Goal: Task Accomplishment & Management: Use online tool/utility

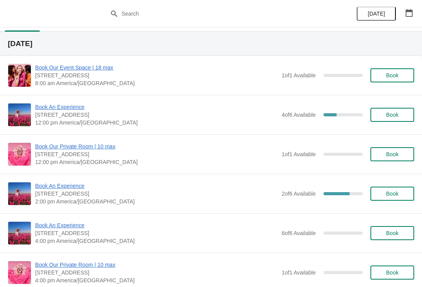
scroll to position [17, 0]
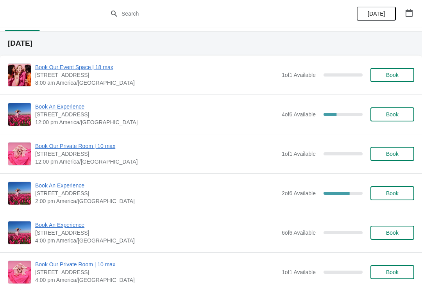
click at [46, 186] on span "Book An Experience" at bounding box center [156, 186] width 243 height 8
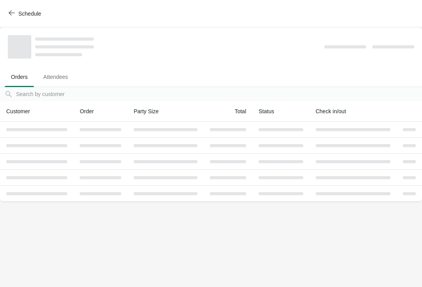
scroll to position [0, 0]
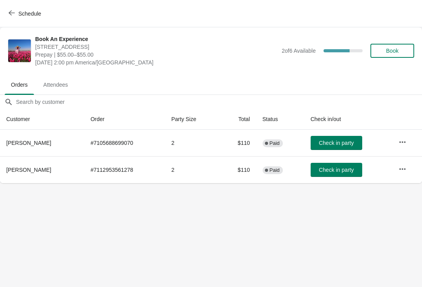
click at [404, 169] on icon "button" at bounding box center [402, 169] width 6 height 2
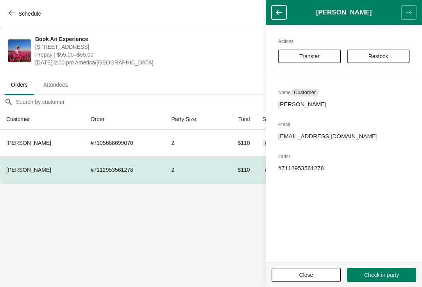
click at [329, 59] on span "Transfer" at bounding box center [309, 56] width 48 height 6
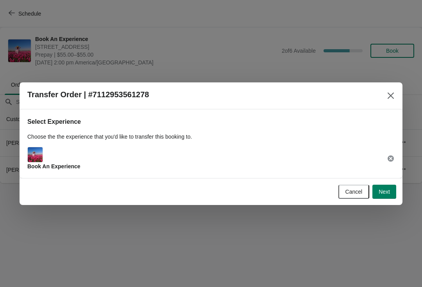
click at [386, 189] on span "Next" at bounding box center [384, 192] width 11 height 6
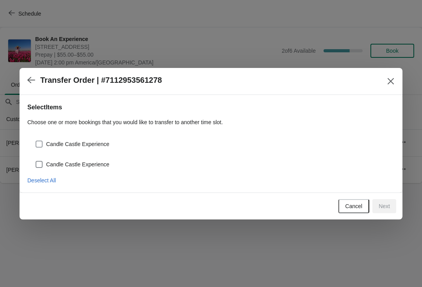
click at [40, 144] on span at bounding box center [39, 144] width 7 height 7
click at [36, 141] on input "Candle Castle Experience" at bounding box center [36, 141] width 0 height 0
checkbox input "true"
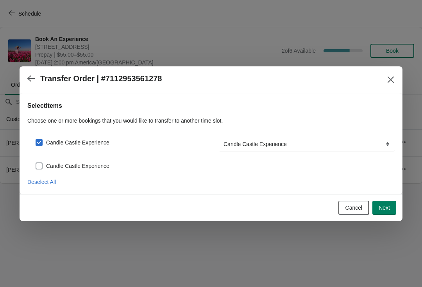
click at [40, 163] on span at bounding box center [39, 166] width 7 height 7
click at [36, 163] on input "Candle Castle Experience" at bounding box center [36, 163] width 0 height 0
checkbox input "true"
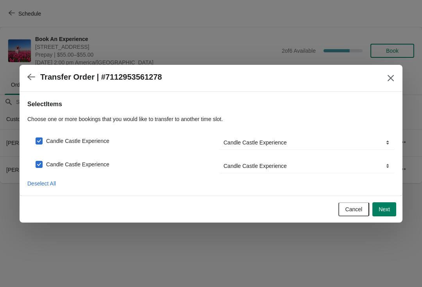
click at [390, 210] on span "Next" at bounding box center [384, 209] width 11 height 6
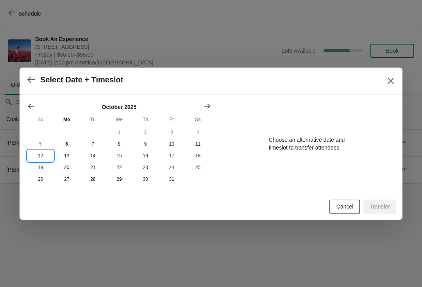
click at [44, 157] on button "12" at bounding box center [40, 156] width 26 height 12
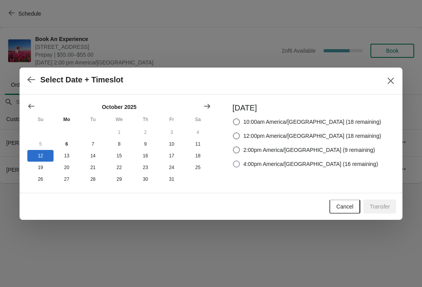
click at [258, 163] on label "4:00pm America/[GEOGRAPHIC_DATA] (16 remaining)" at bounding box center [306, 164] width 146 height 11
click at [233, 161] on input "4:00pm America/[GEOGRAPHIC_DATA] (16 remaining)" at bounding box center [233, 161] width 0 height 0
radio input "true"
click at [382, 207] on span "Transfer" at bounding box center [380, 207] width 20 height 6
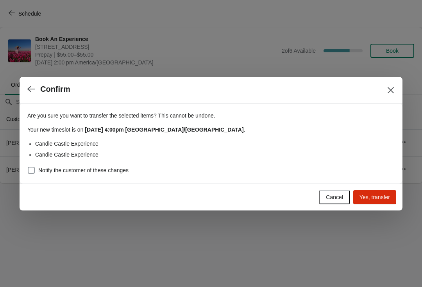
click at [41, 172] on span "Notify the customer of these changes" at bounding box center [83, 170] width 90 height 8
click at [28, 167] on input "Notify the customer of these changes" at bounding box center [28, 167] width 0 height 0
checkbox input "true"
click at [378, 192] on button "Yes, transfer" at bounding box center [374, 197] width 43 height 14
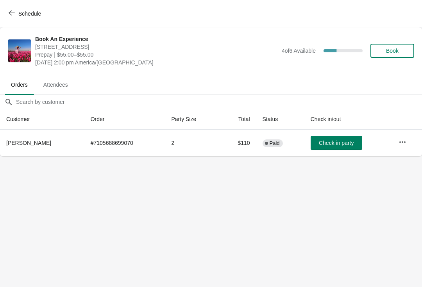
click at [24, 19] on button "Schedule" at bounding box center [25, 14] width 43 height 14
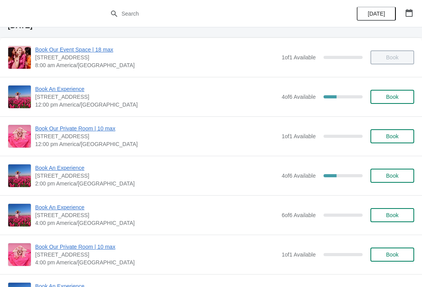
scroll to position [32, 0]
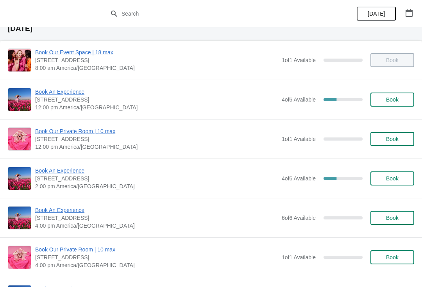
click at [410, 14] on icon "button" at bounding box center [409, 13] width 8 height 8
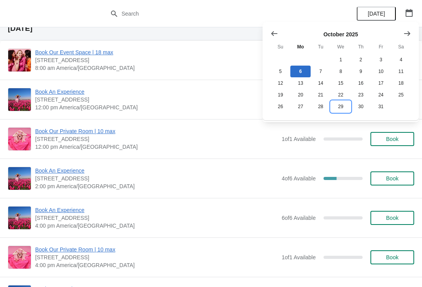
click at [343, 106] on button "29" at bounding box center [341, 107] width 20 height 12
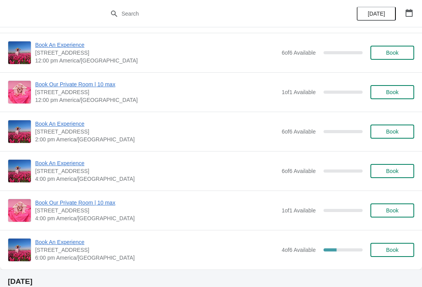
scroll to position [79, 0]
